Goal: Task Accomplishment & Management: Manage account settings

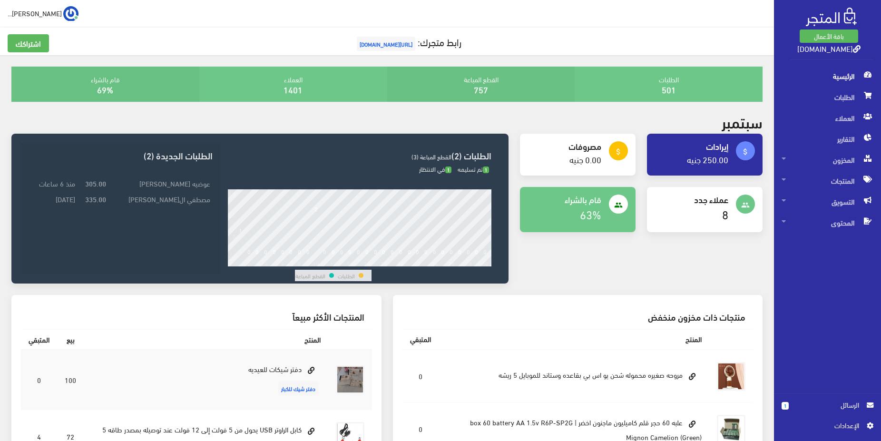
click at [836, 430] on span "اﻹعدادات" at bounding box center [823, 425] width 69 height 10
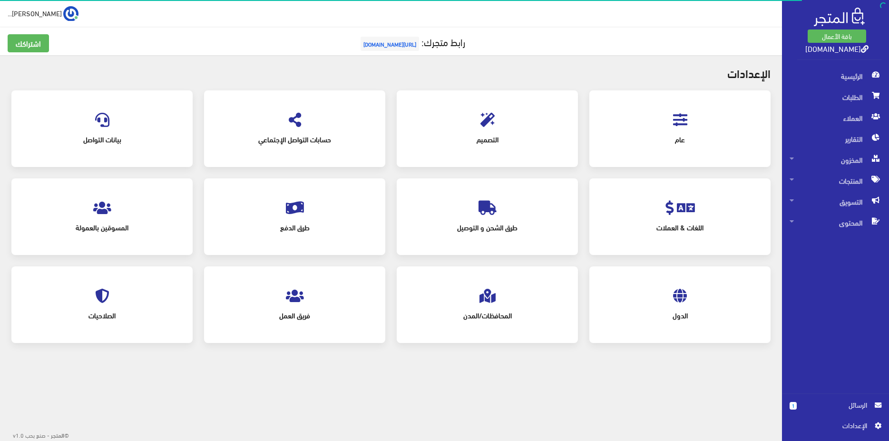
click at [670, 123] on div "عام" at bounding box center [680, 129] width 162 height 58
click at [677, 123] on icon at bounding box center [680, 120] width 14 height 14
